Goal: Transaction & Acquisition: Purchase product/service

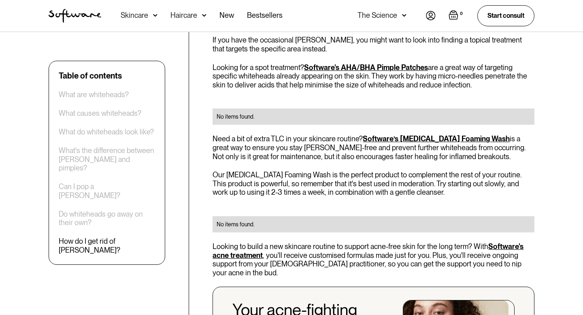
scroll to position [1661, 0]
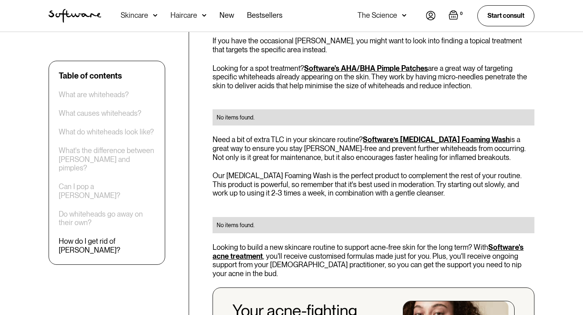
click at [408, 135] on link "Software’s Salicylic Acid Foaming Wash" at bounding box center [436, 139] width 147 height 9
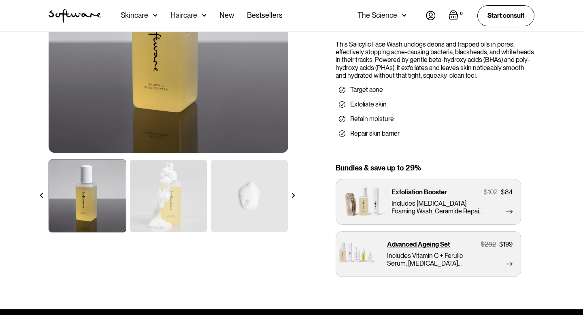
scroll to position [151, 0]
